Goal: Check status: Check status

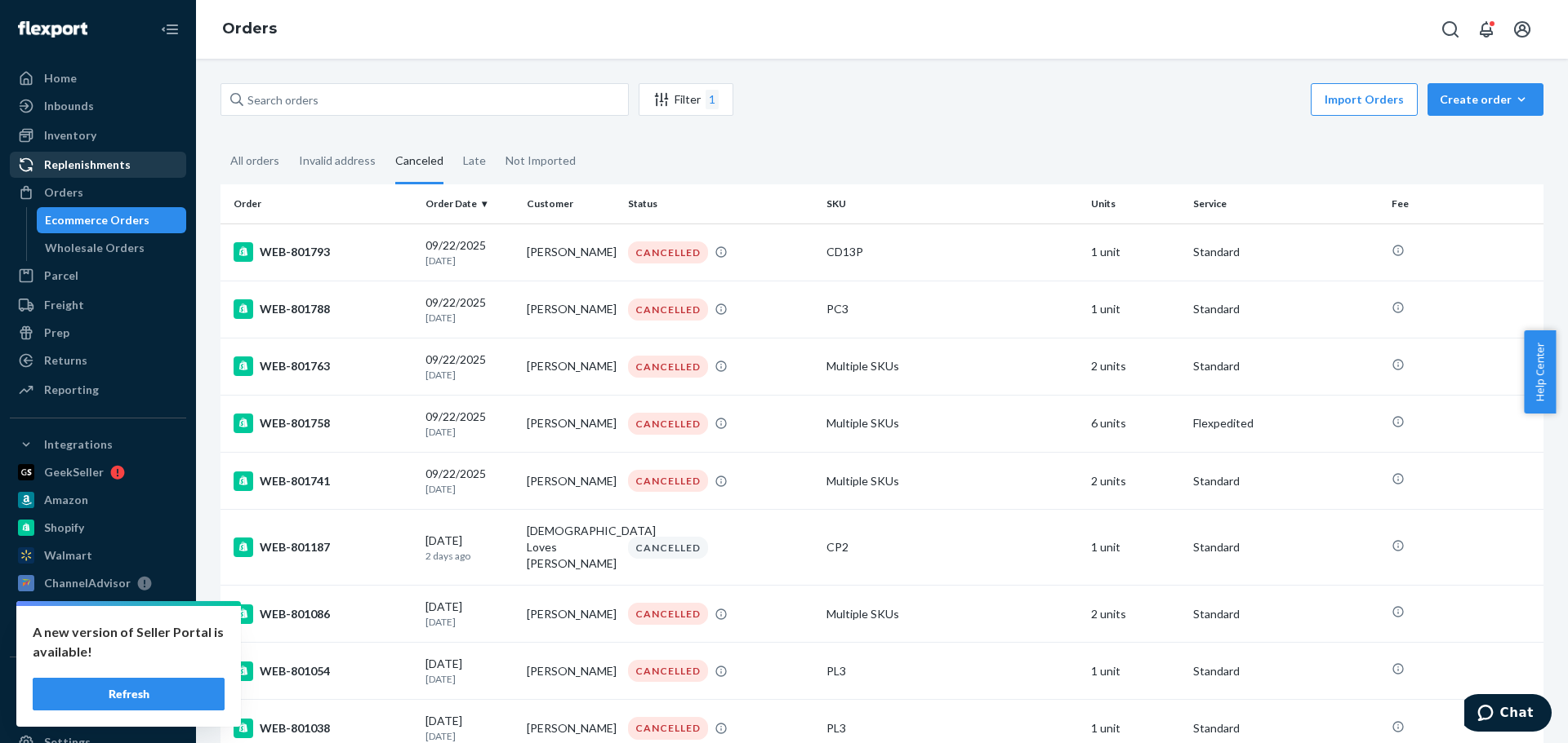
scroll to position [2019, 0]
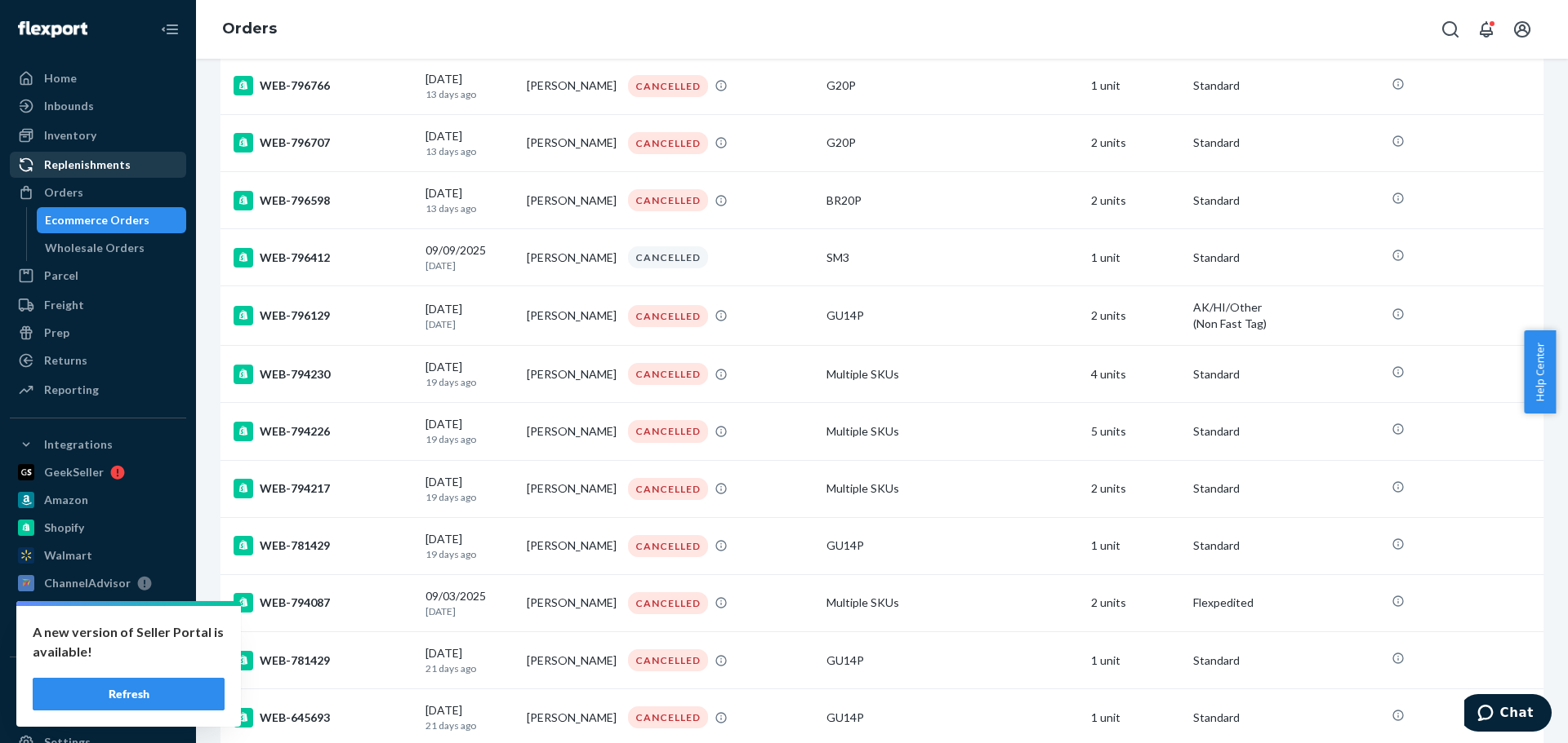
click at [91, 175] on div "Replenishments" at bounding box center [98, 165] width 173 height 22
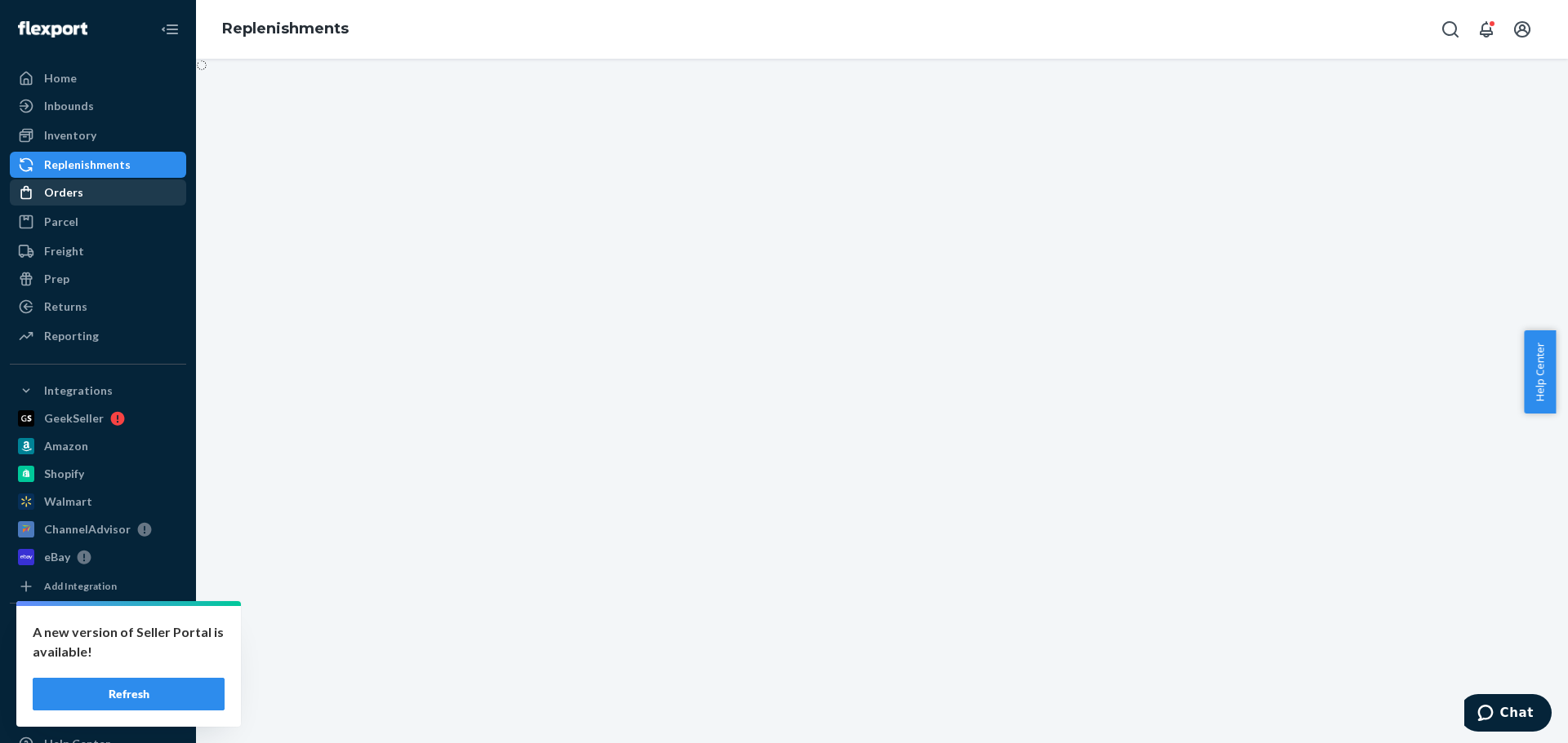
click at [84, 189] on div "Orders" at bounding box center [98, 192] width 173 height 22
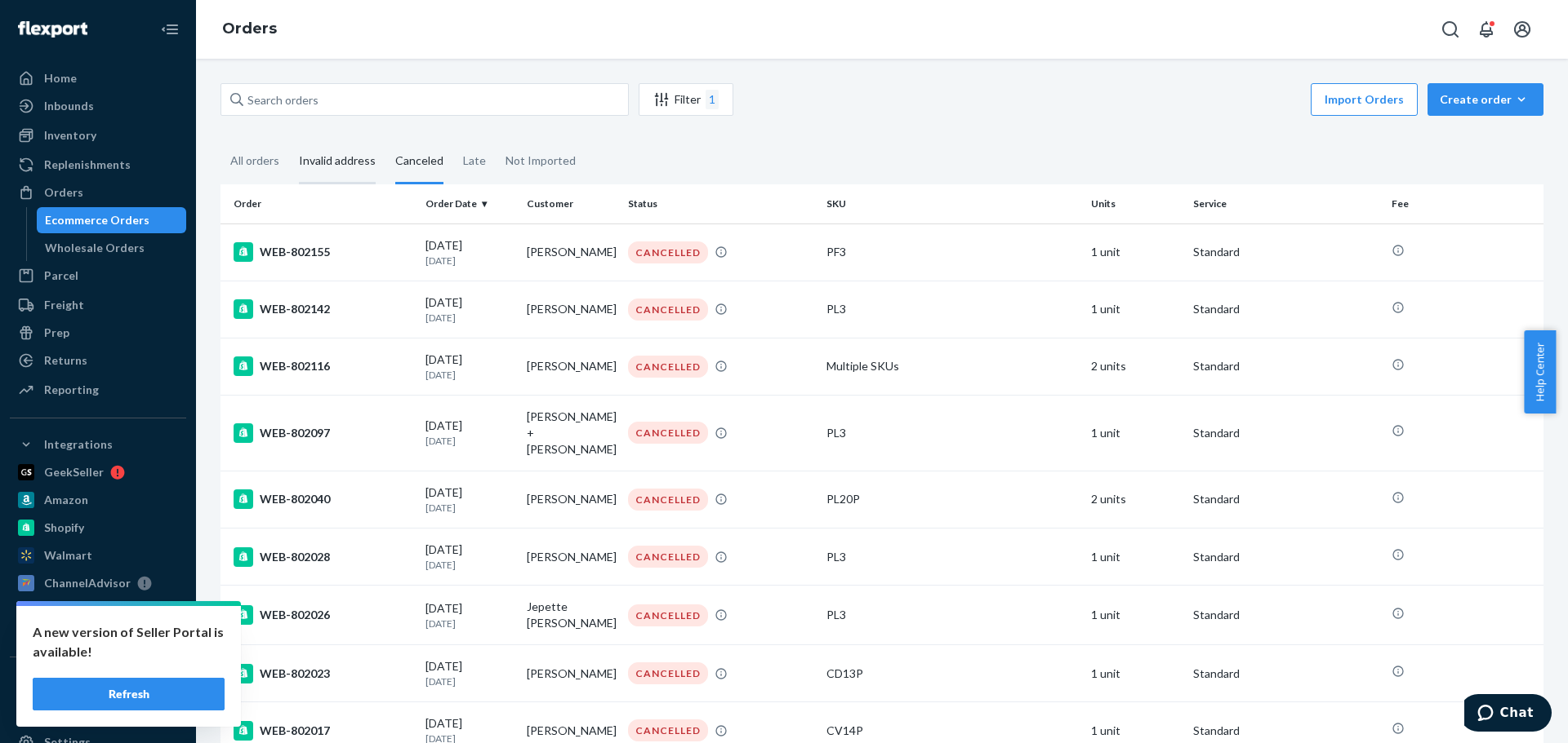
click at [354, 168] on div "Invalid address" at bounding box center [337, 162] width 77 height 45
click at [289, 139] on input "Invalid address" at bounding box center [289, 139] width 0 height 0
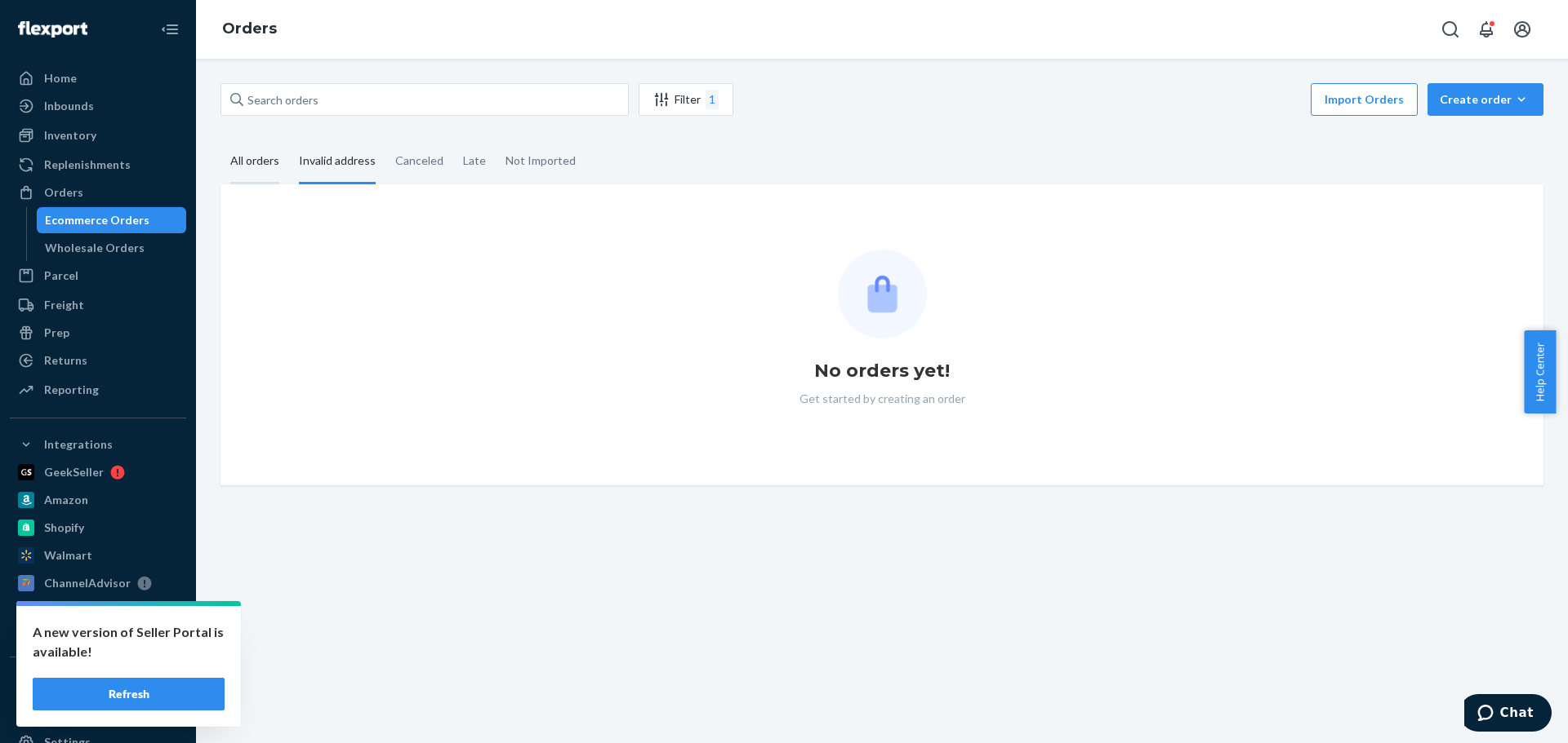
click at [237, 159] on div "All orders" at bounding box center [255, 162] width 49 height 45
click at [221, 139] on input "All orders" at bounding box center [221, 139] width 0 height 0
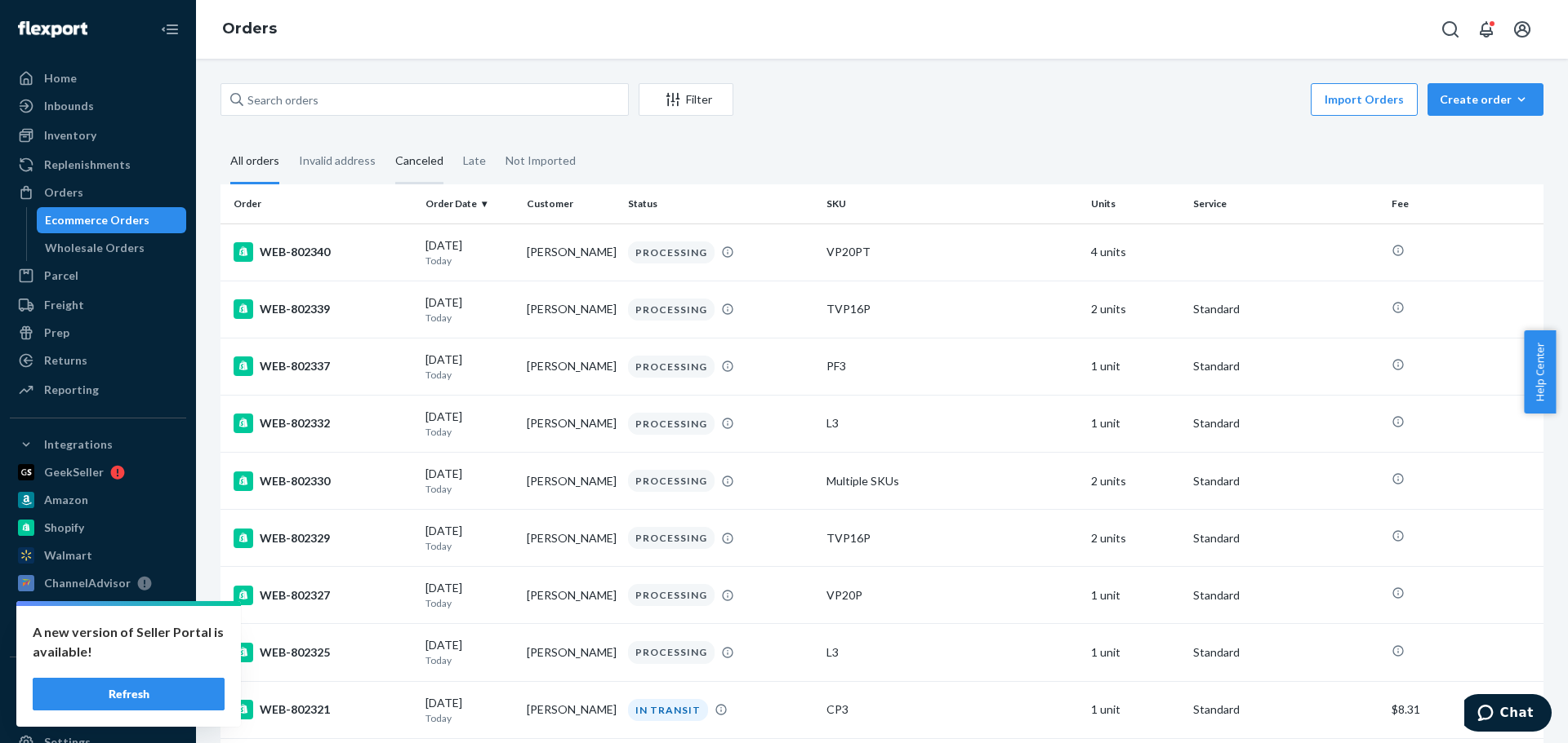
click at [434, 155] on div "Canceled" at bounding box center [419, 162] width 49 height 45
click at [385, 139] on input "Canceled" at bounding box center [385, 139] width 0 height 0
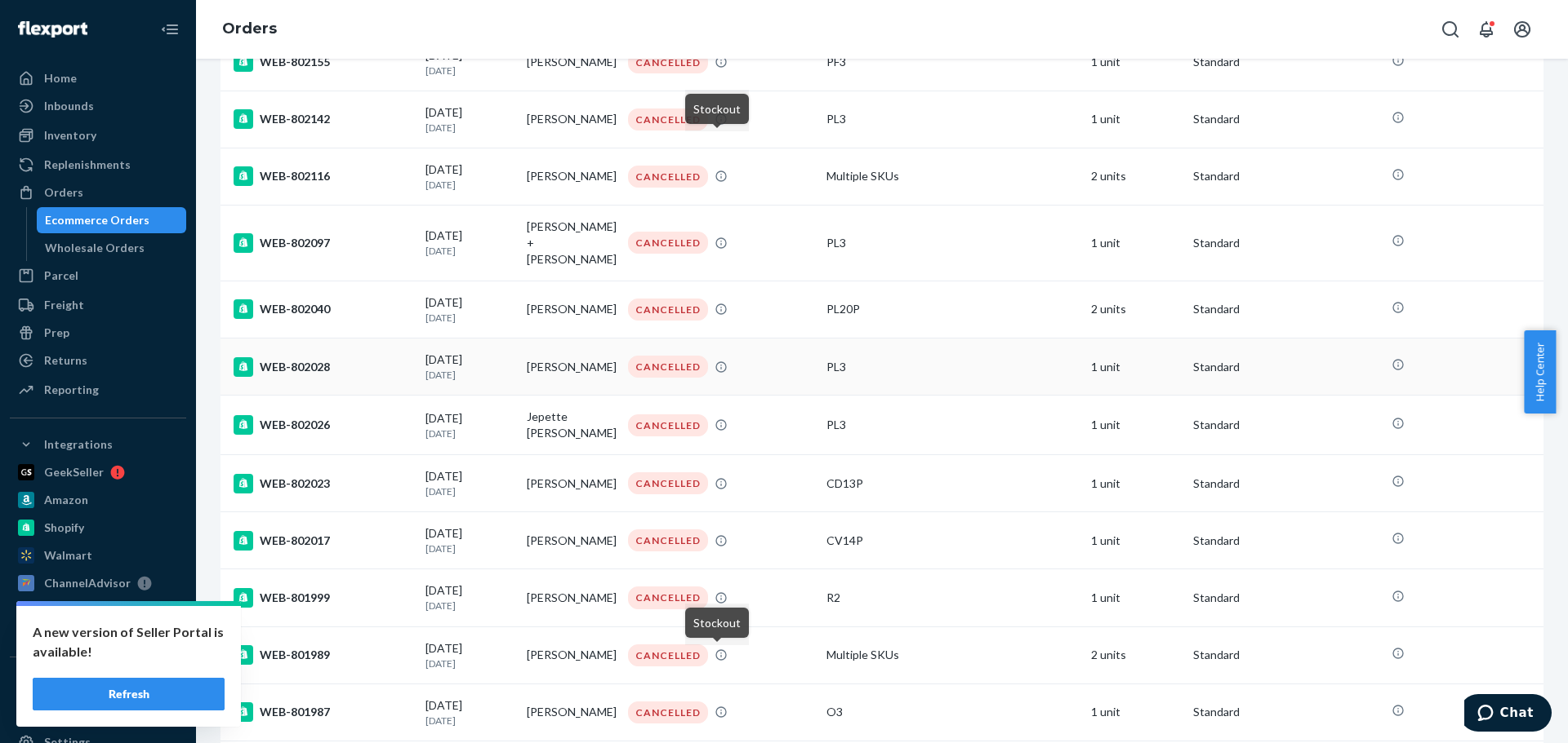
scroll to position [163, 0]
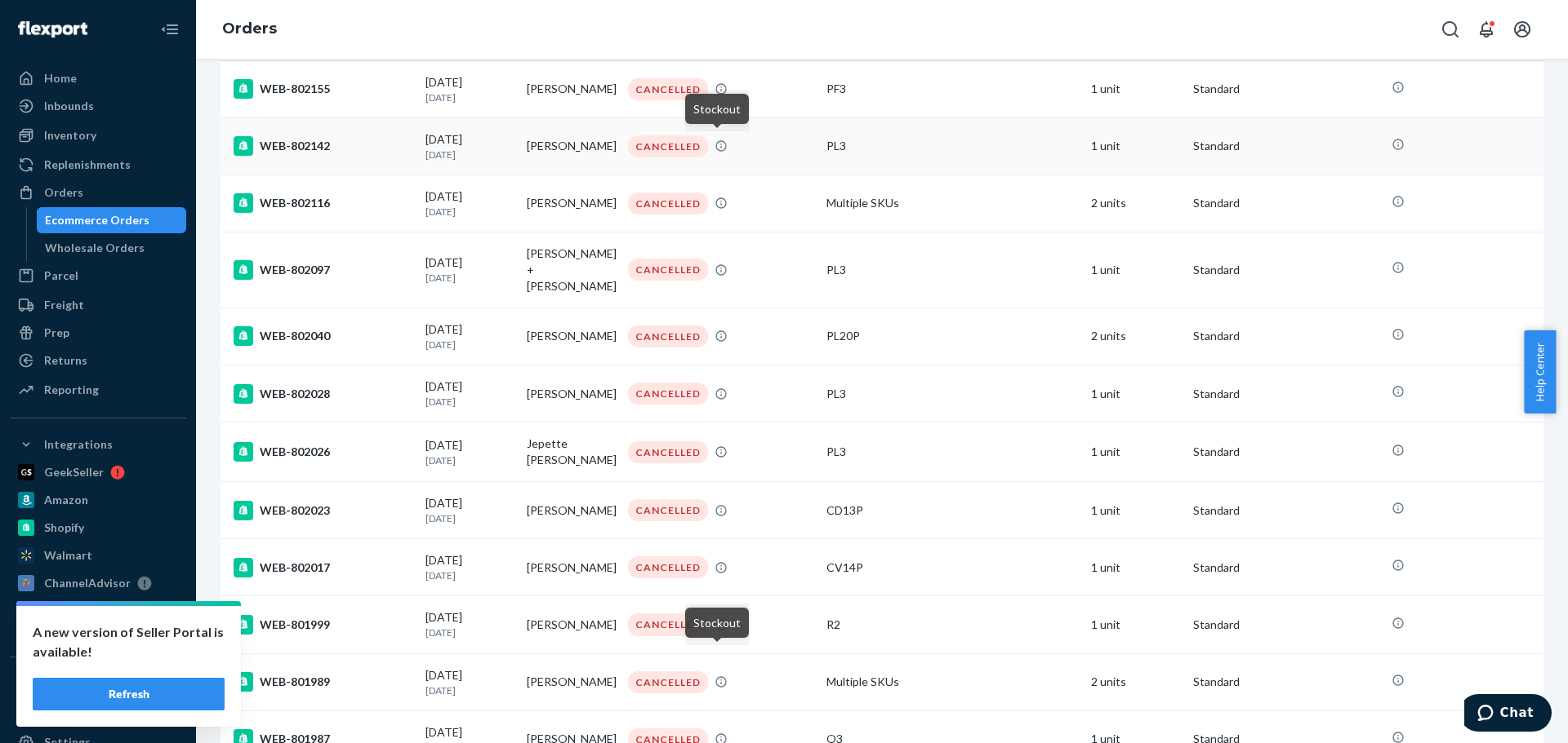
click at [302, 141] on div "WEB-802142" at bounding box center [322, 146] width 179 height 20
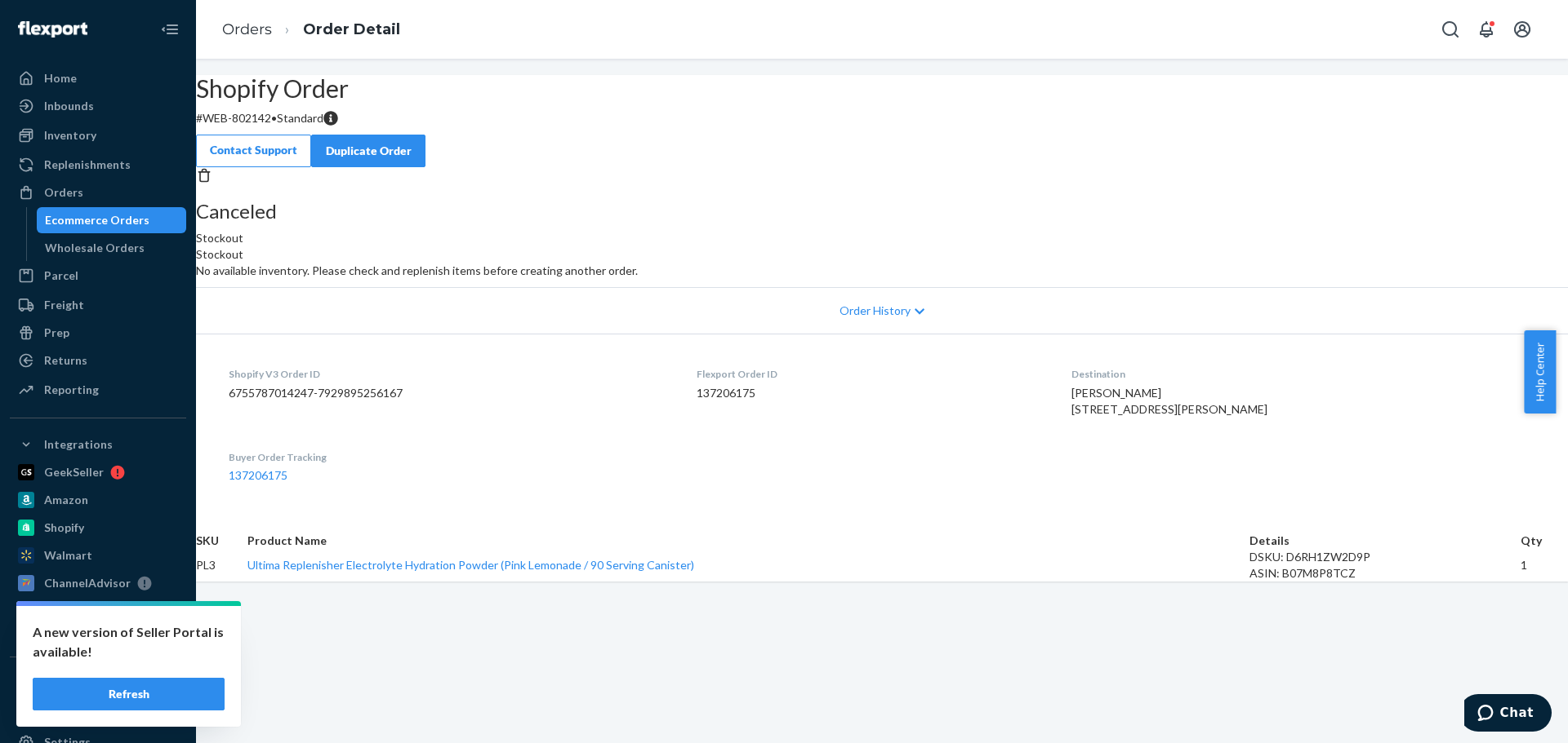
scroll to position [20, 0]
click at [113, 181] on div "Orders" at bounding box center [98, 192] width 173 height 22
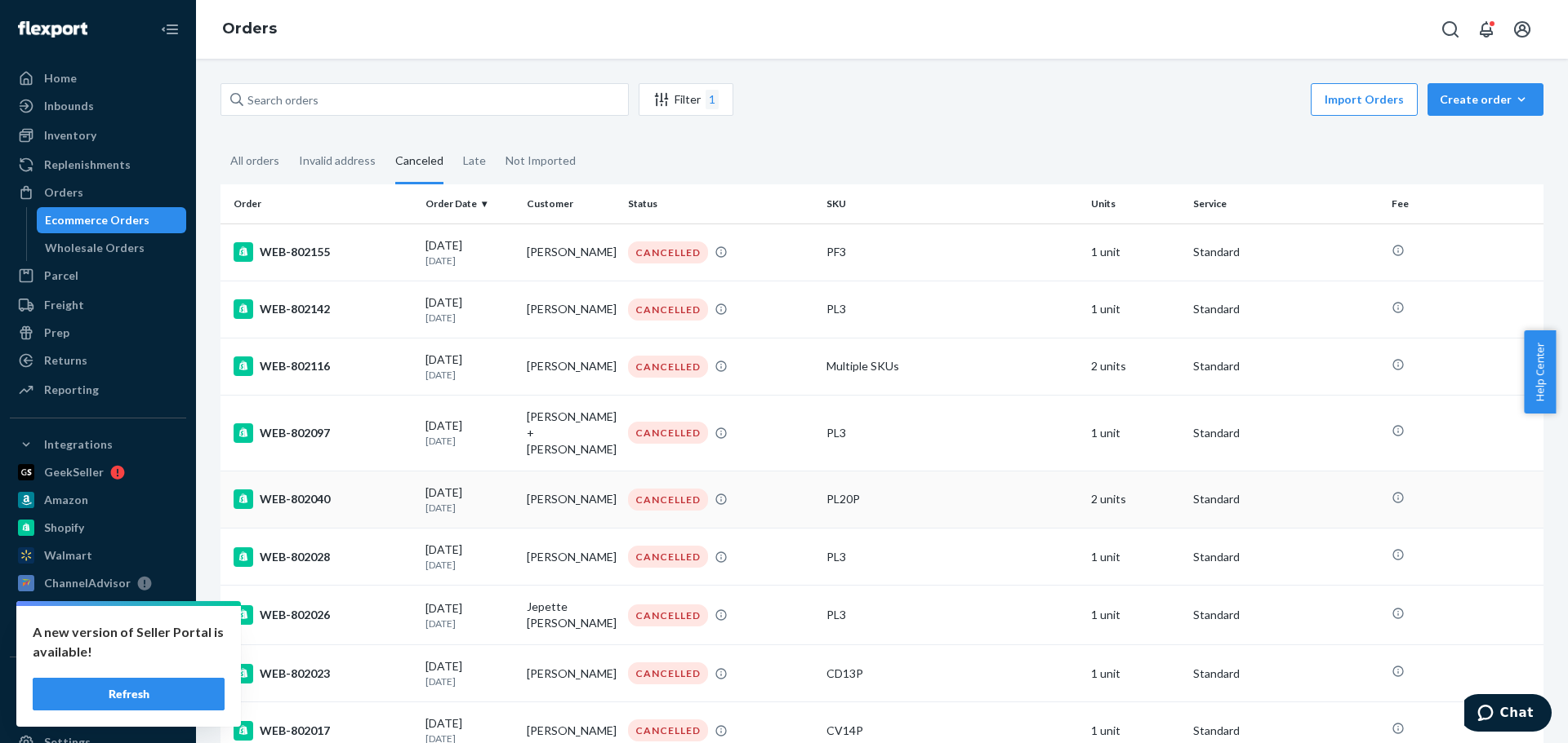
click at [302, 489] on div "WEB-802040" at bounding box center [322, 499] width 179 height 20
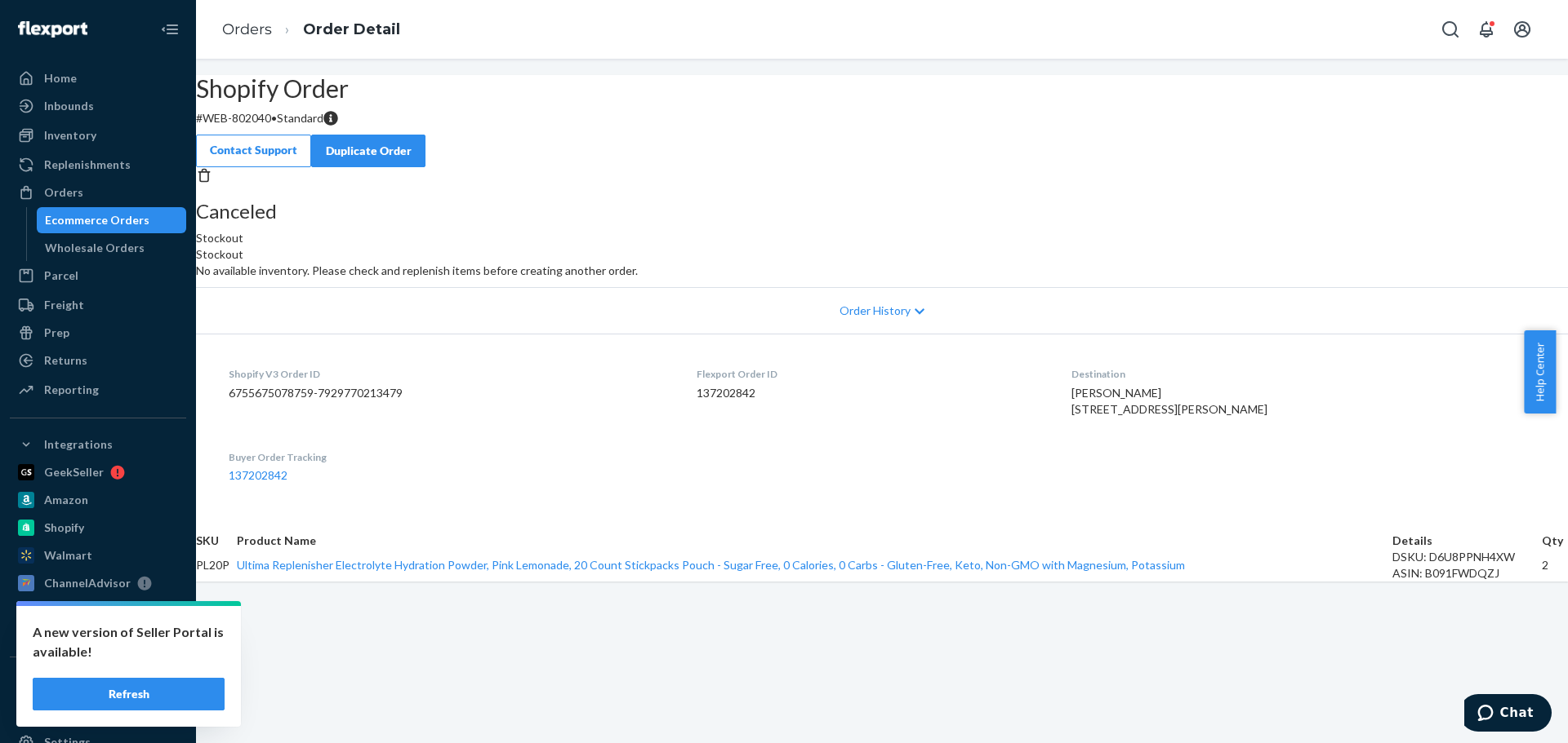
scroll to position [36, 0]
click at [50, 184] on div "Orders" at bounding box center [64, 192] width 40 height 16
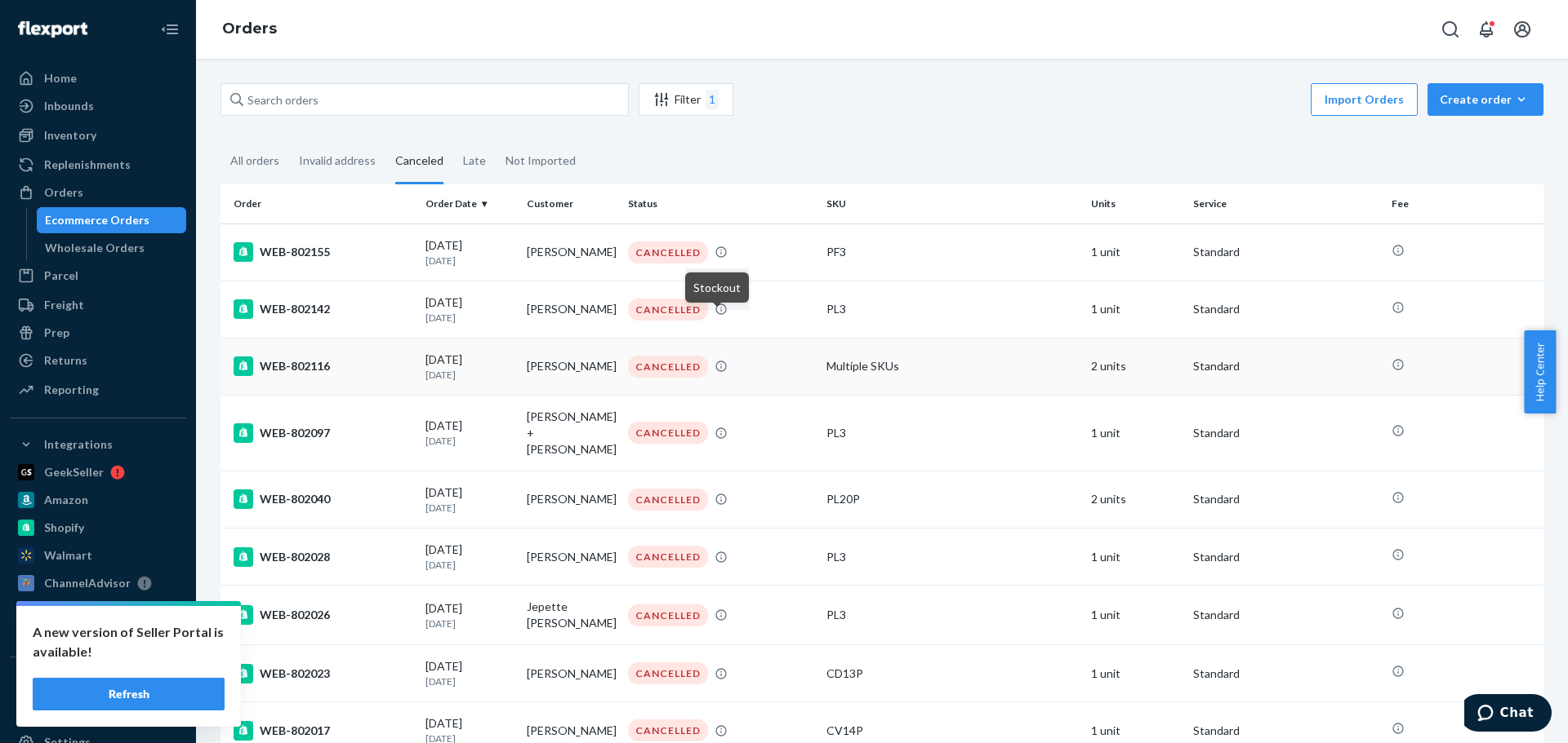
click at [267, 372] on div "WEB-802116" at bounding box center [322, 366] width 179 height 20
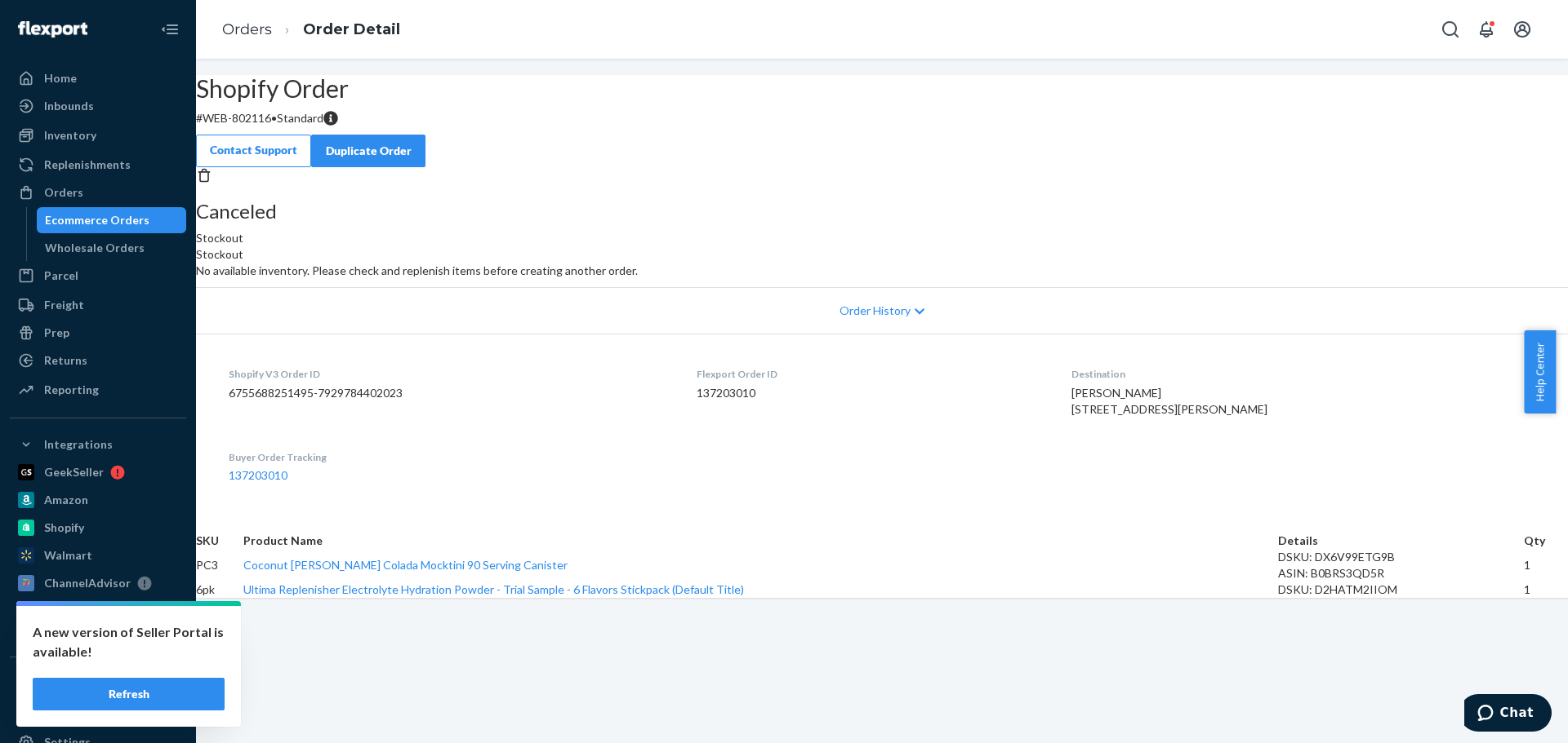
scroll to position [78, 0]
click at [101, 184] on div "Orders" at bounding box center [98, 192] width 173 height 22
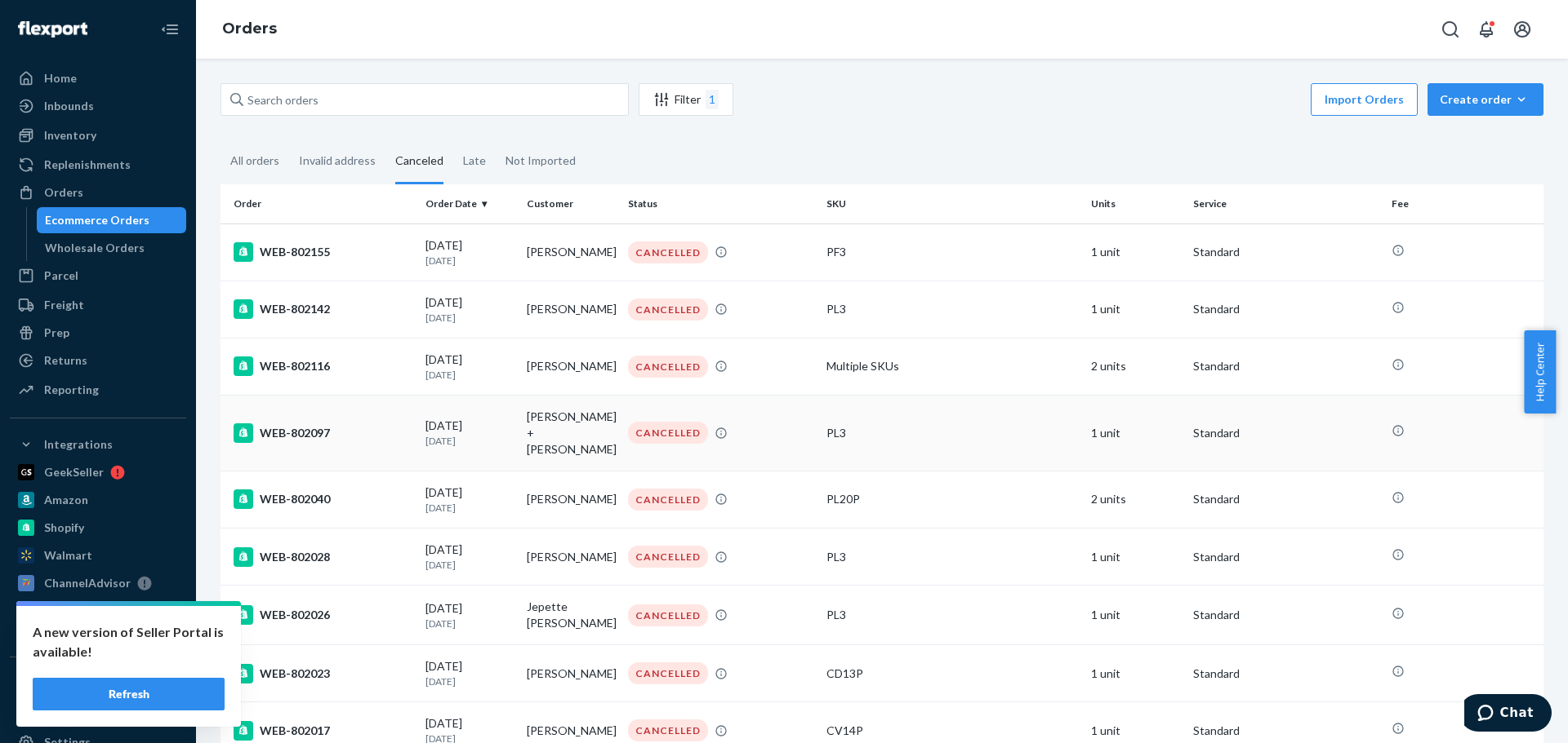
click at [283, 429] on div "WEB-802097" at bounding box center [322, 434] width 179 height 20
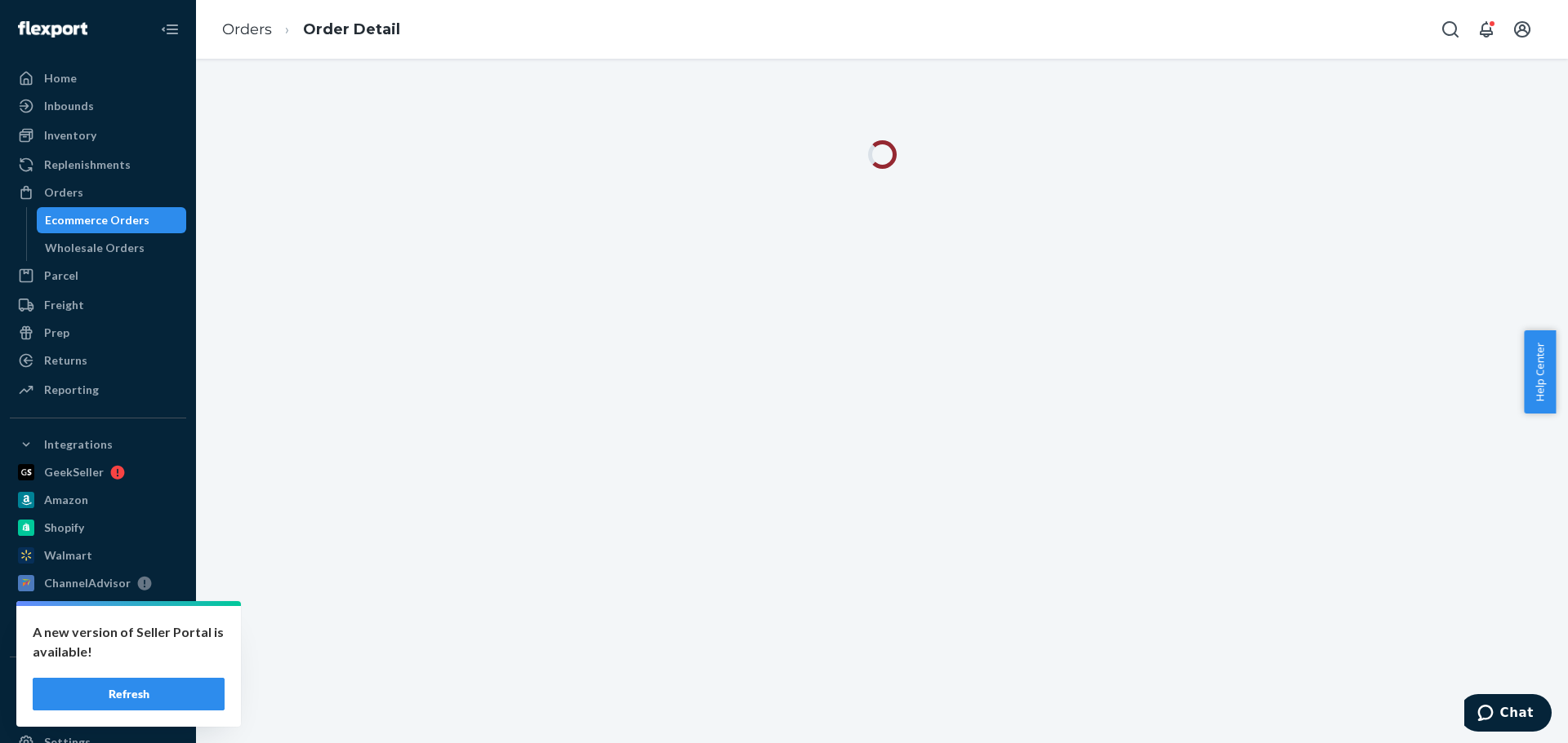
click at [812, 452] on div at bounding box center [882, 400] width 1372 height 685
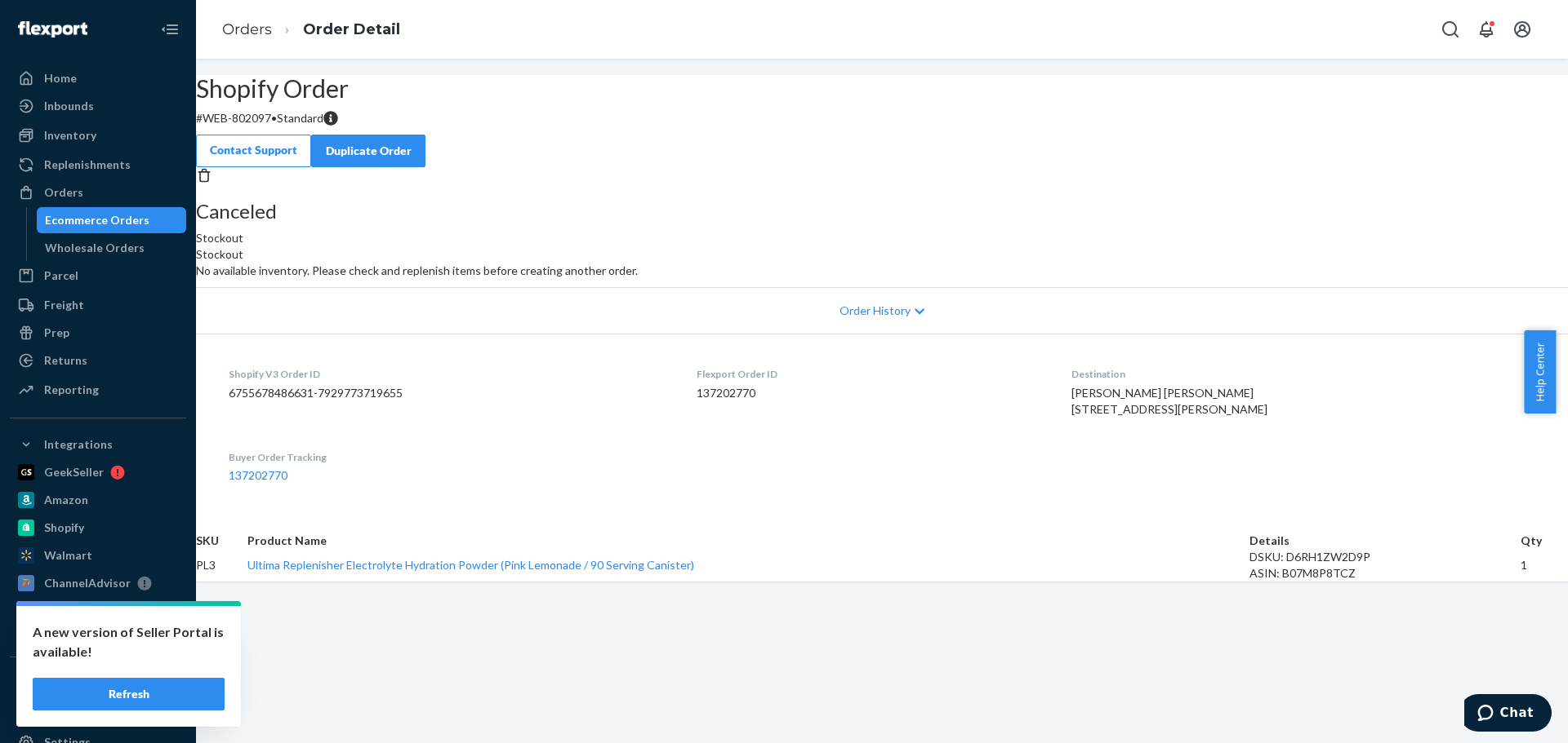
scroll to position [20, 0]
click at [82, 199] on div "Orders" at bounding box center [98, 192] width 173 height 22
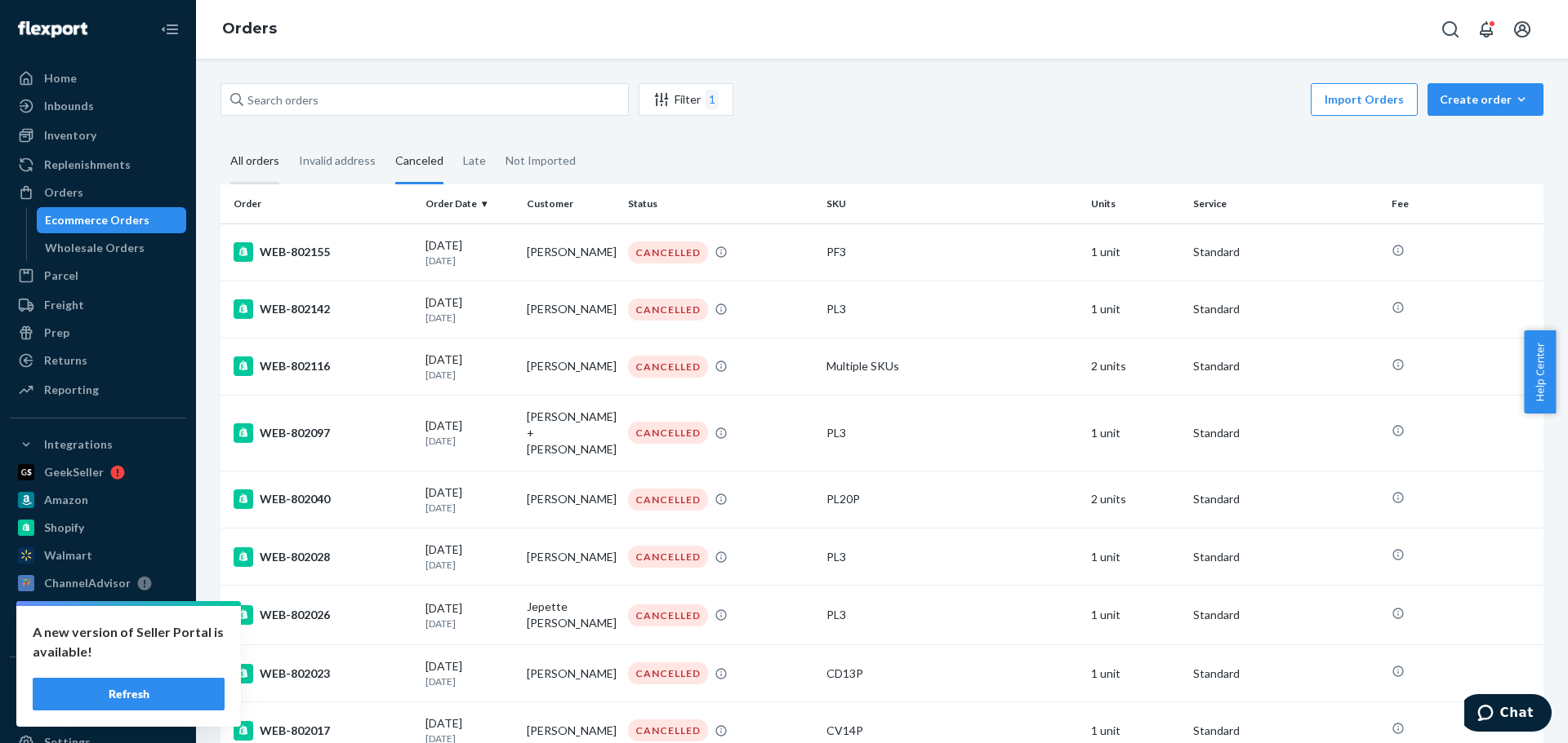
click at [250, 171] on div "All orders" at bounding box center [255, 162] width 49 height 45
click at [221, 139] on input "All orders" at bounding box center [221, 139] width 0 height 0
